Goal: Navigation & Orientation: Find specific page/section

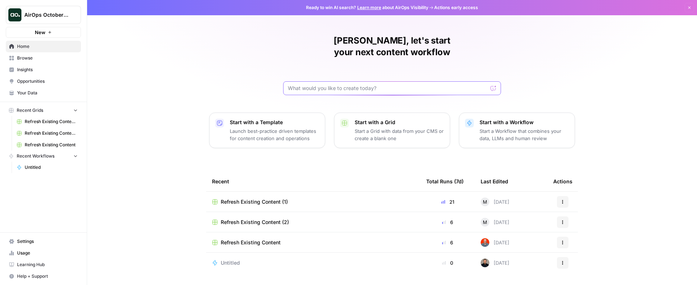
click at [362, 85] on input "text" at bounding box center [388, 88] width 200 height 7
click at [253, 198] on span "Refresh Existing Content (1)" at bounding box center [254, 201] width 67 height 7
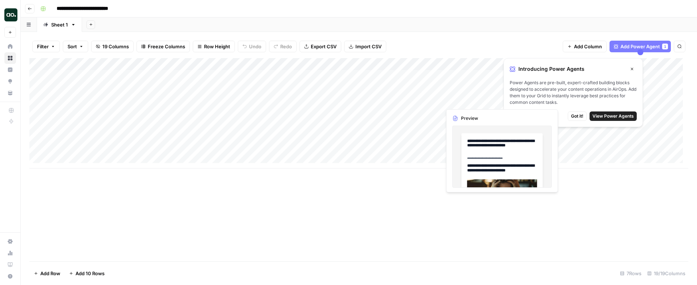
click at [633, 70] on icon "button" at bounding box center [631, 69] width 4 height 4
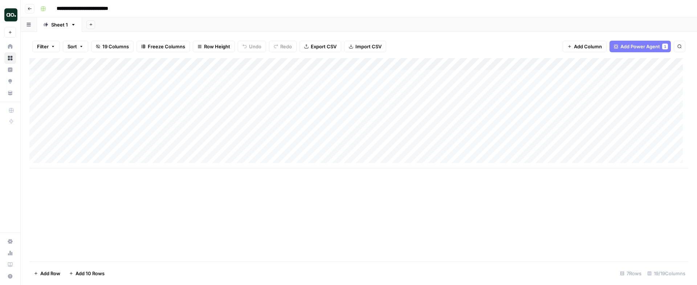
click at [30, 9] on icon "button" at bounding box center [30, 9] width 4 height 4
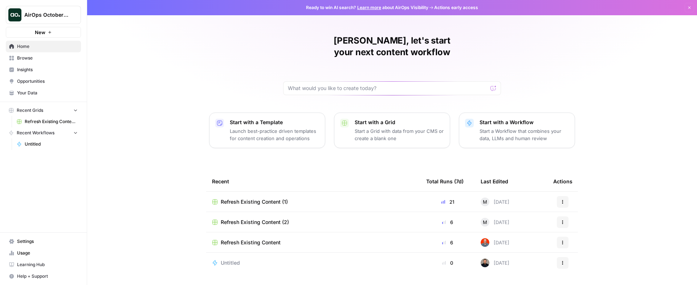
click at [59, 19] on button "AirOps October Cohort" at bounding box center [43, 15] width 75 height 18
click at [112, 126] on div "Jamie, let's start your next content workflow Start with a Template Launch best…" at bounding box center [391, 142] width 609 height 285
click at [37, 142] on span "Untitled" at bounding box center [51, 144] width 53 height 7
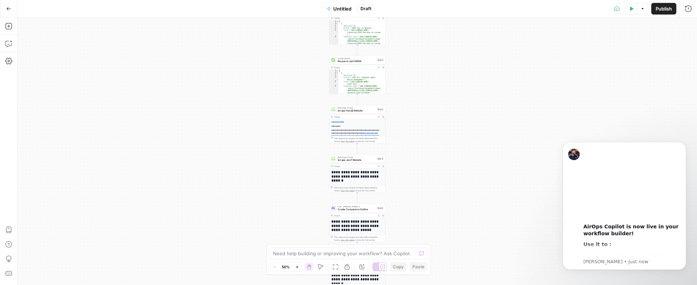
click at [10, 9] on icon "button" at bounding box center [8, 8] width 5 height 5
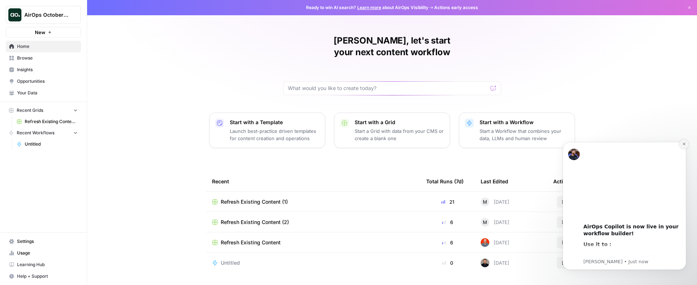
click at [685, 145] on icon "Dismiss notification" at bounding box center [684, 144] width 4 height 4
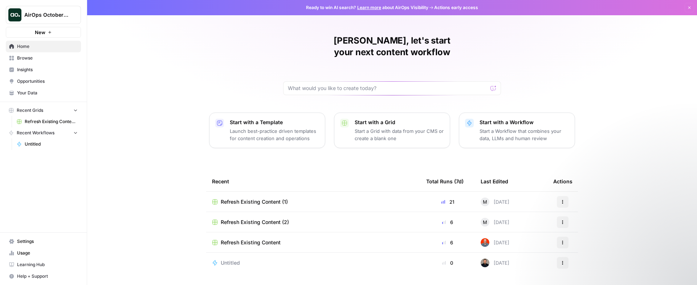
click at [29, 61] on span "Browse" at bounding box center [47, 58] width 61 height 7
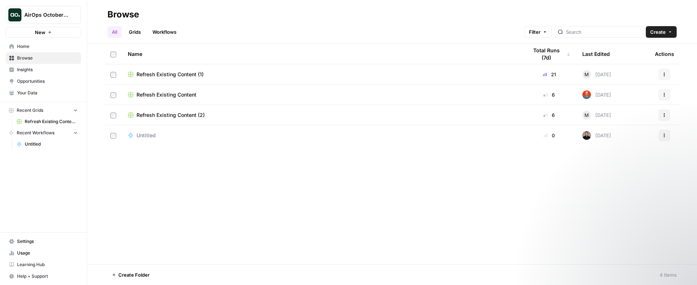
click at [26, 70] on span "Insights" at bounding box center [47, 69] width 61 height 7
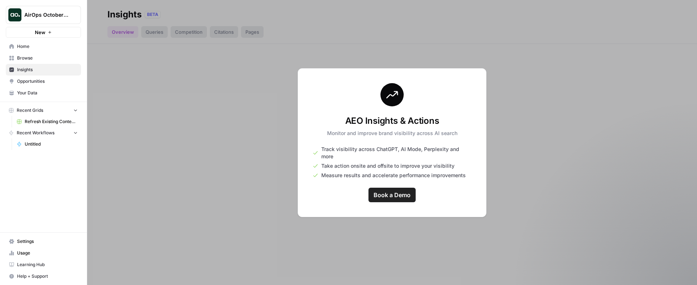
click at [32, 85] on link "Opportunities" at bounding box center [43, 81] width 75 height 12
click at [32, 91] on span "Your Data" at bounding box center [47, 93] width 61 height 7
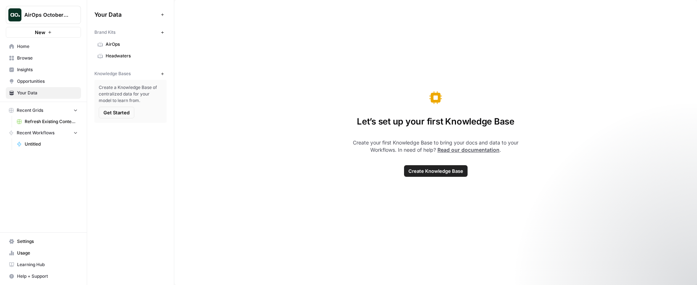
click at [28, 47] on span "Home" at bounding box center [47, 46] width 61 height 7
